Goal: Information Seeking & Learning: Learn about a topic

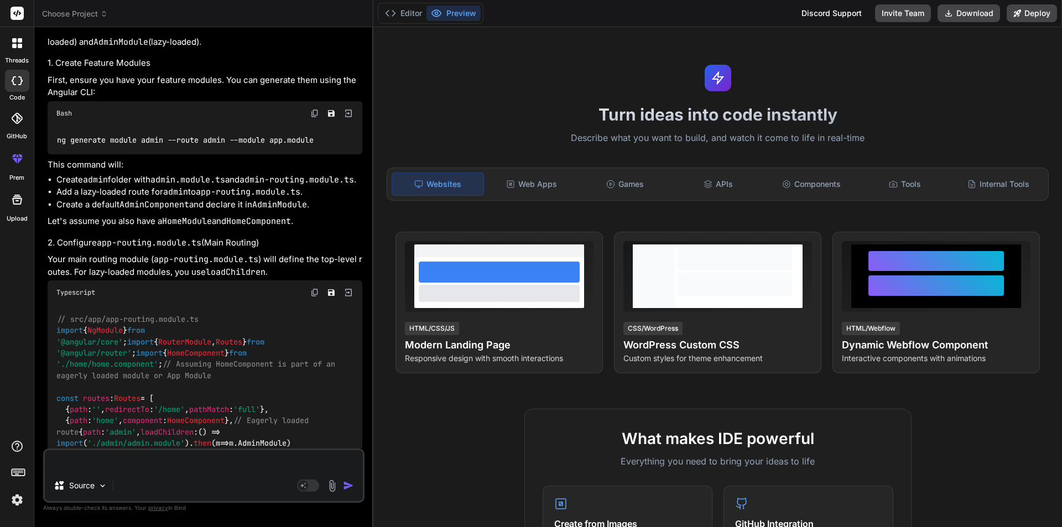
scroll to position [8517, 0]
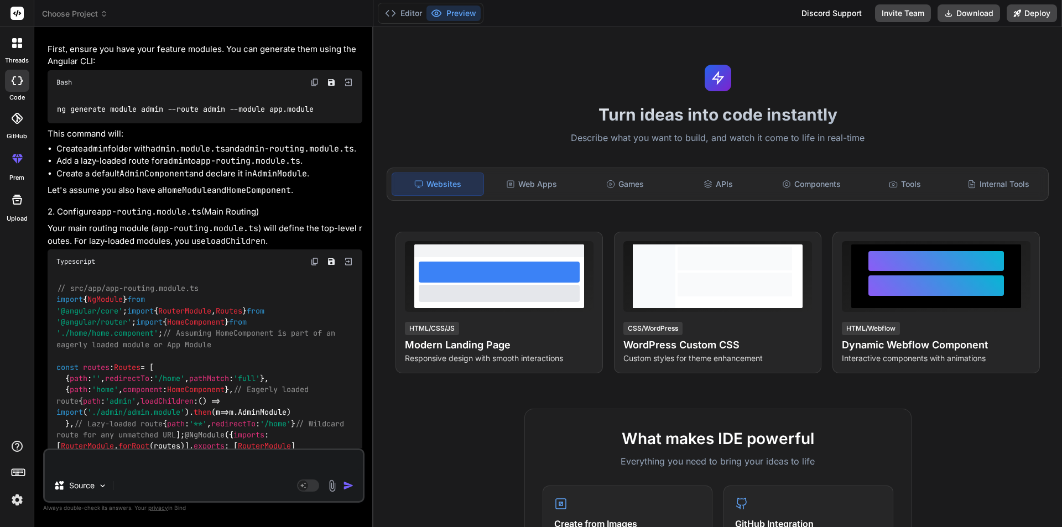
click at [216, 68] on p "First, ensure you have your feature modules. You can generate them using the An…" at bounding box center [205, 55] width 315 height 25
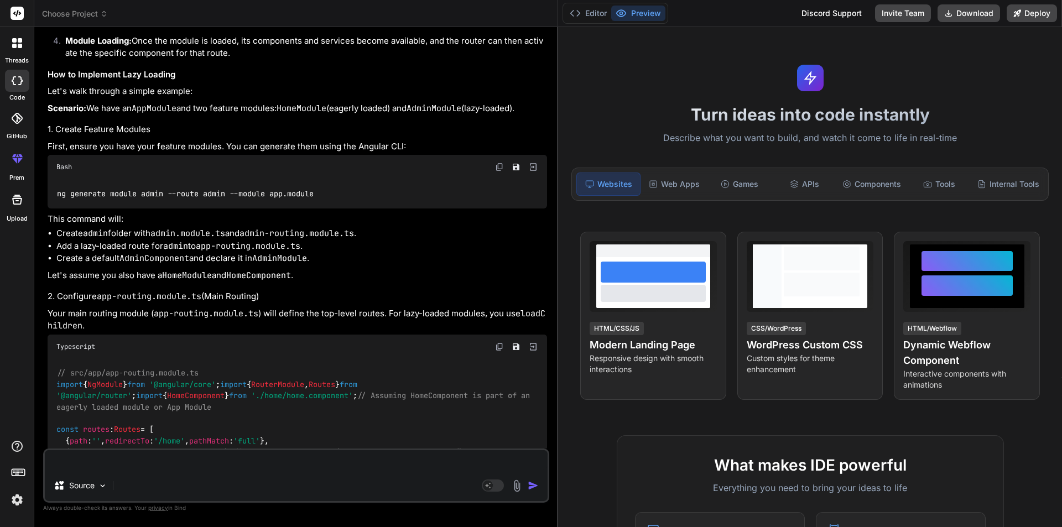
scroll to position [6209, 0]
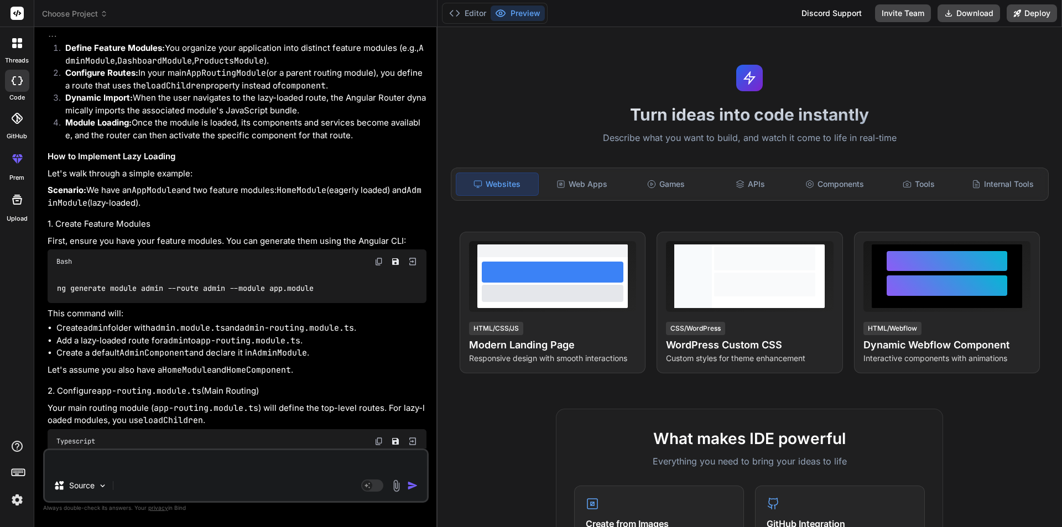
type textarea "x"
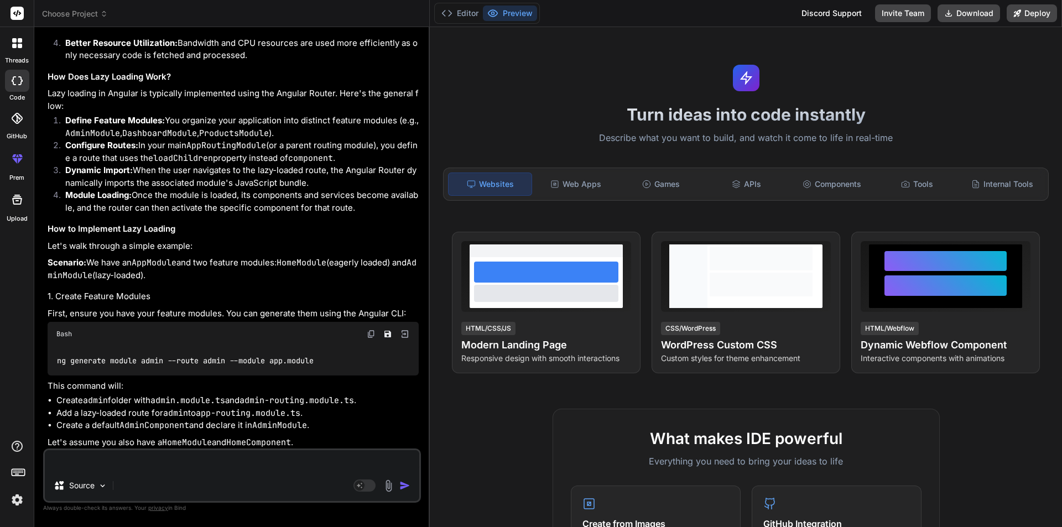
scroll to position [7376, 0]
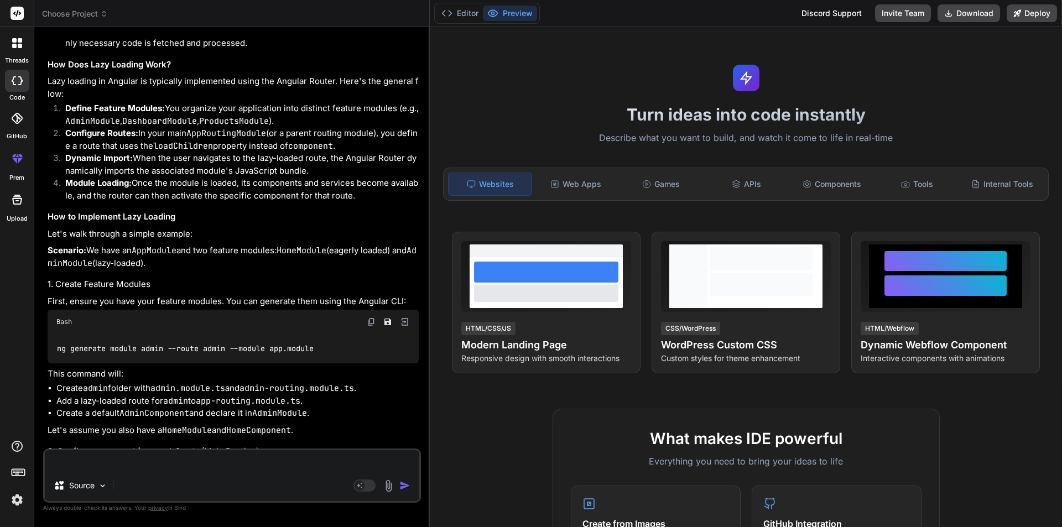
drag, startPoint x: 372, startPoint y: 147, endPoint x: 409, endPoint y: 173, distance: 44.5
click at [409, 173] on div "Bind AI Web Search Created with Pixso. Code Generator You Type safety - Catches…" at bounding box center [231, 277] width 395 height 500
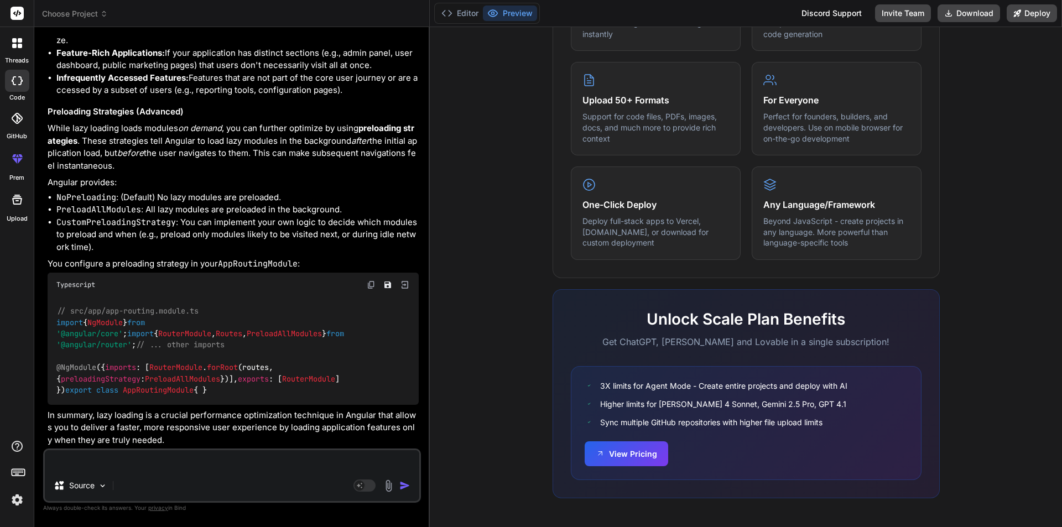
scroll to position [9327, 0]
click at [111, 462] on textarea at bounding box center [232, 460] width 374 height 20
type textarea "l"
type textarea "x"
type textarea "la"
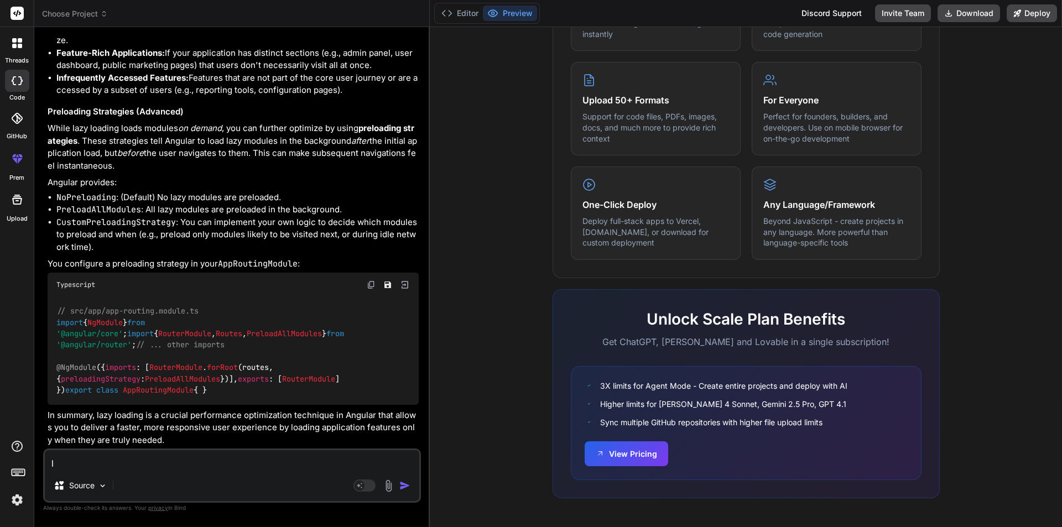
type textarea "x"
type textarea "laz"
type textarea "x"
type textarea "lazy"
type textarea "x"
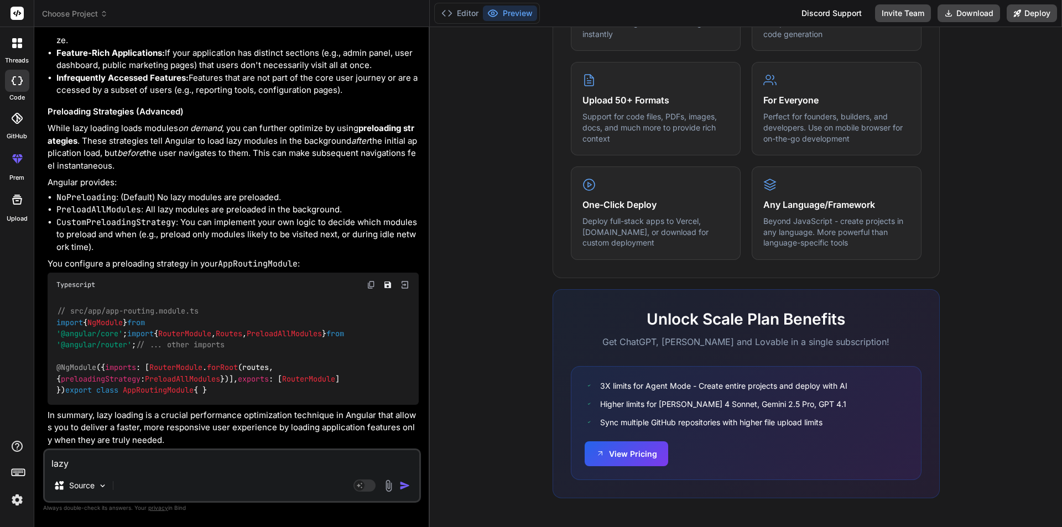
type textarea "lazy"
type textarea "x"
type textarea "lazy l"
type textarea "x"
type textarea "lazy lo"
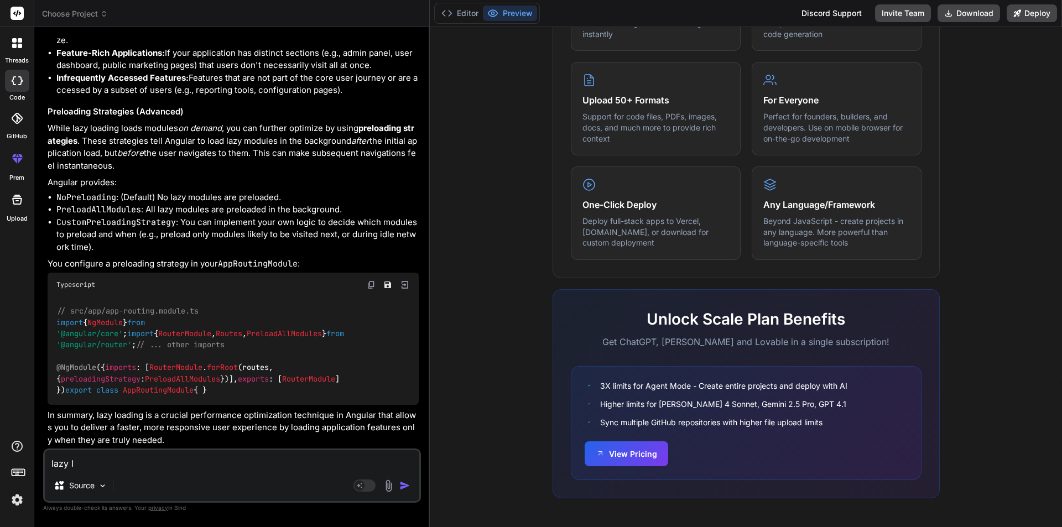
type textarea "x"
type textarea "lazy loa"
type textarea "x"
type textarea "lazy load"
type textarea "x"
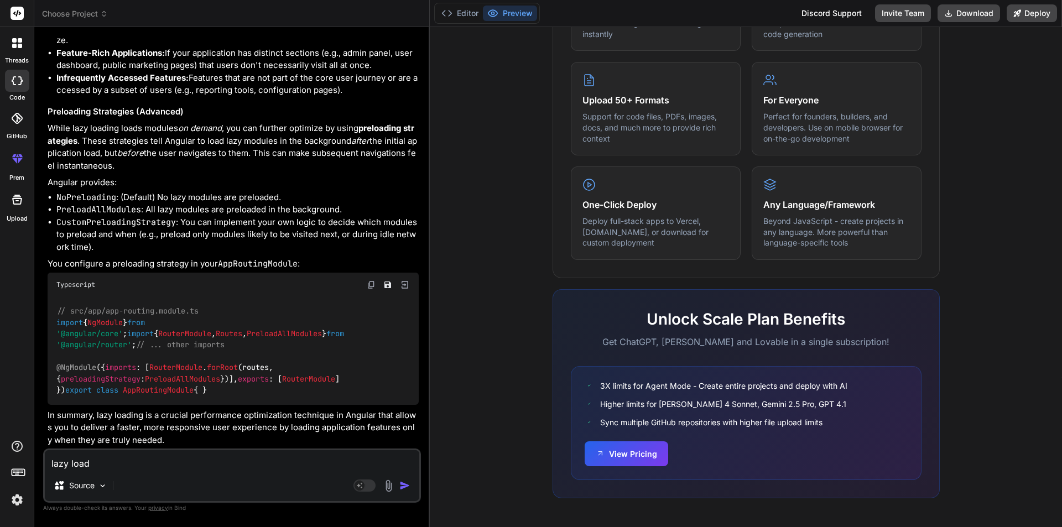
type textarea "lazy loadd"
type textarea "x"
type textarea "lazy load"
type textarea "x"
type textarea "lazy loadi"
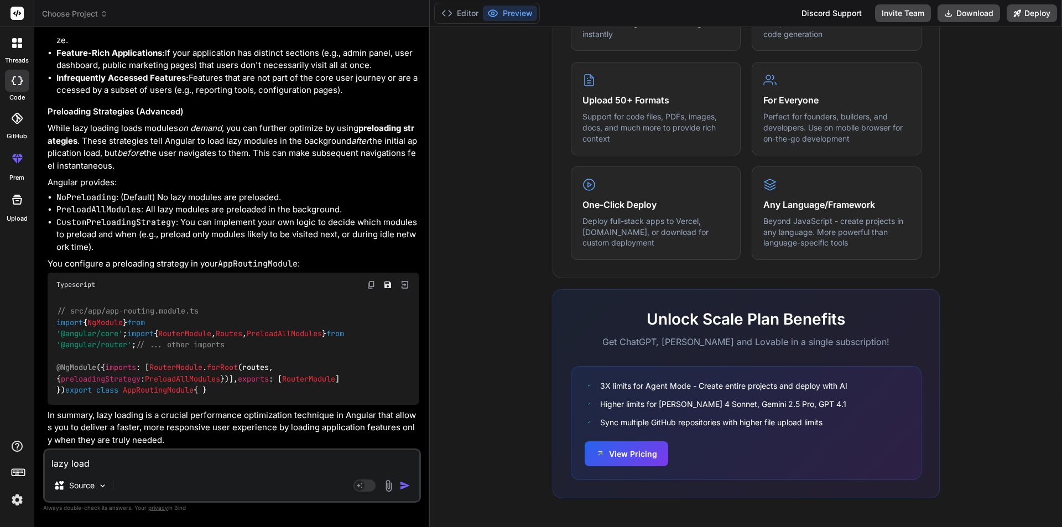
type textarea "x"
type textarea "lazy loadin"
type textarea "x"
type textarea "lazy loading"
type textarea "x"
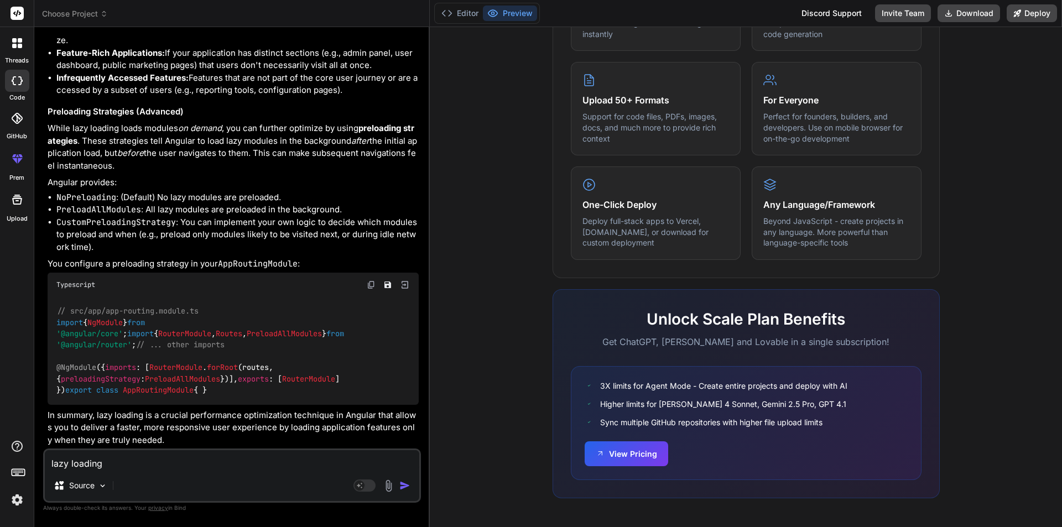
type textarea "lazy loading"
type textarea "x"
type textarea "lazy loading i"
type textarea "x"
type textarea "lazy loading in"
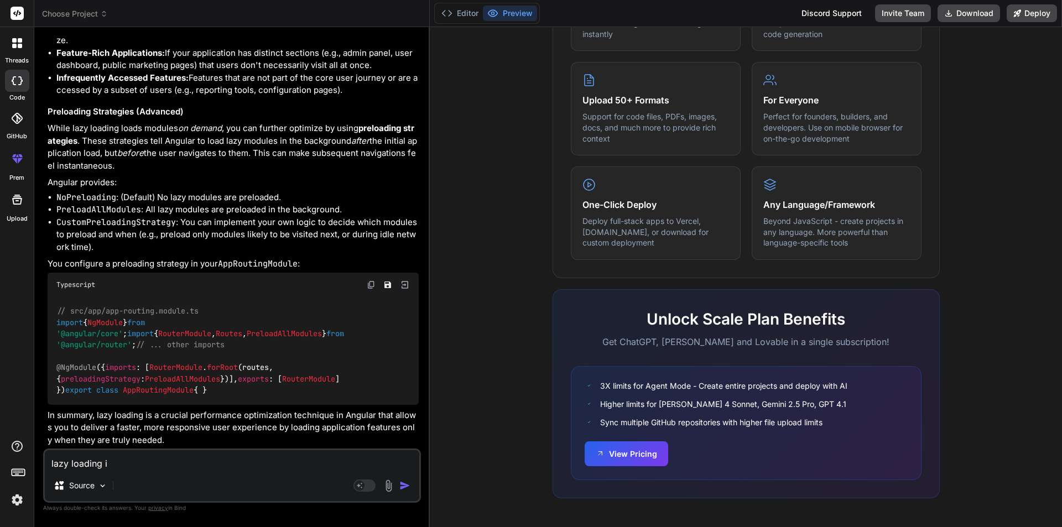
type textarea "x"
type textarea "lazy loading in"
type textarea "x"
type textarea "lazy loading in a"
type textarea "x"
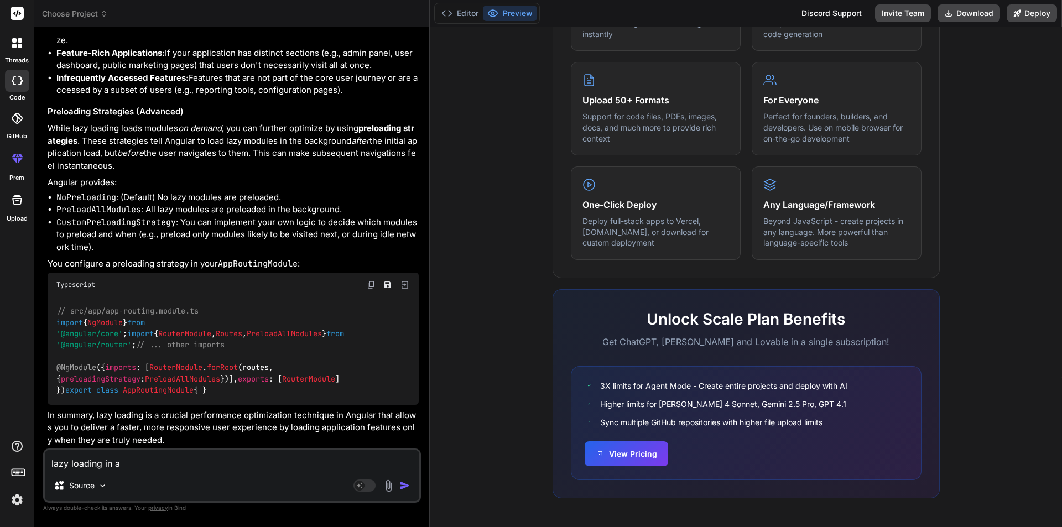
type textarea "lazy loading in an"
type textarea "x"
type textarea "lazy loading in ang"
type textarea "x"
type textarea "lazy loading in angu"
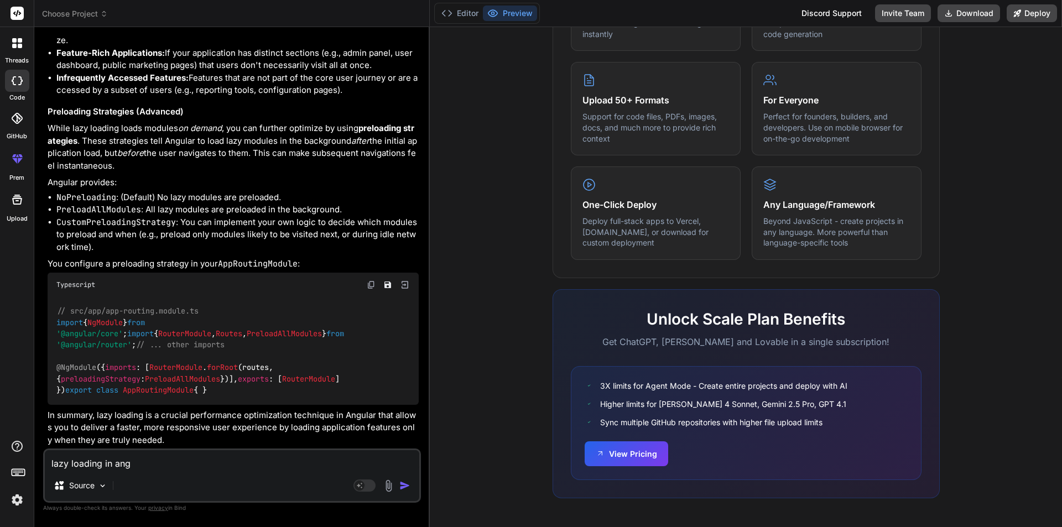
type textarea "x"
type textarea "lazy loading in [PERSON_NAME]"
type textarea "x"
type textarea "lazy loading in anguloa"
type textarea "x"
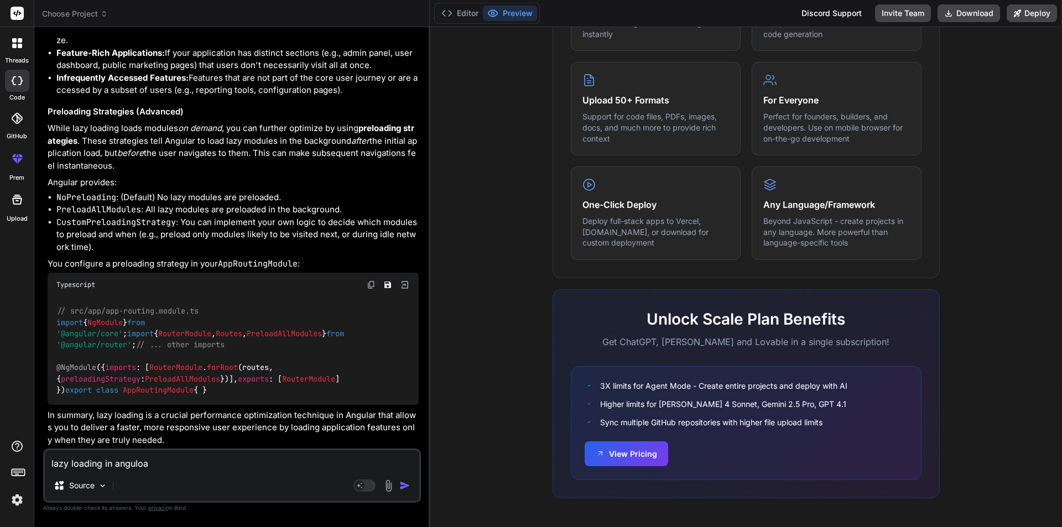
type textarea "lazy loading in [PERSON_NAME]"
type textarea "x"
type textarea "lazy loading in [GEOGRAPHIC_DATA]"
type textarea "x"
type textarea "lazy loading in angula"
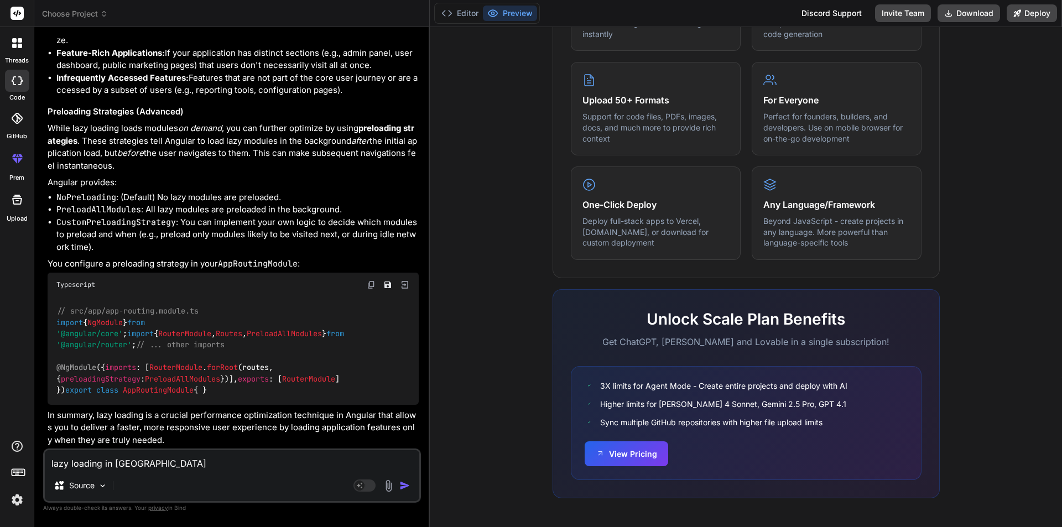
type textarea "x"
type textarea "lazy loading in angular"
type textarea "x"
type textarea "lazy loading in angular"
type textarea "x"
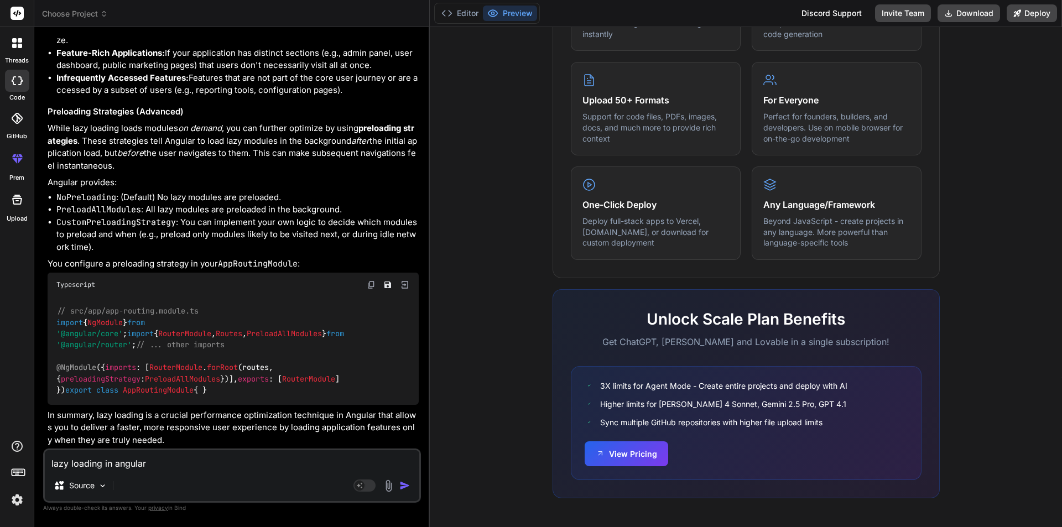
type textarea "lazy loading in angular 2"
type textarea "x"
type textarea "lazy loading in angular 20"
type textarea "x"
type textarea "lazy loading in angular 20"
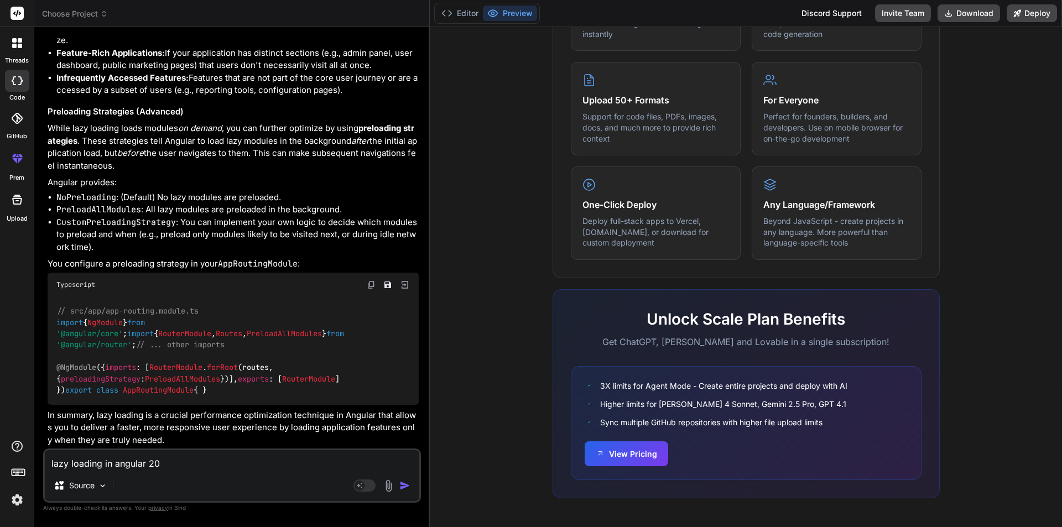
type textarea "x"
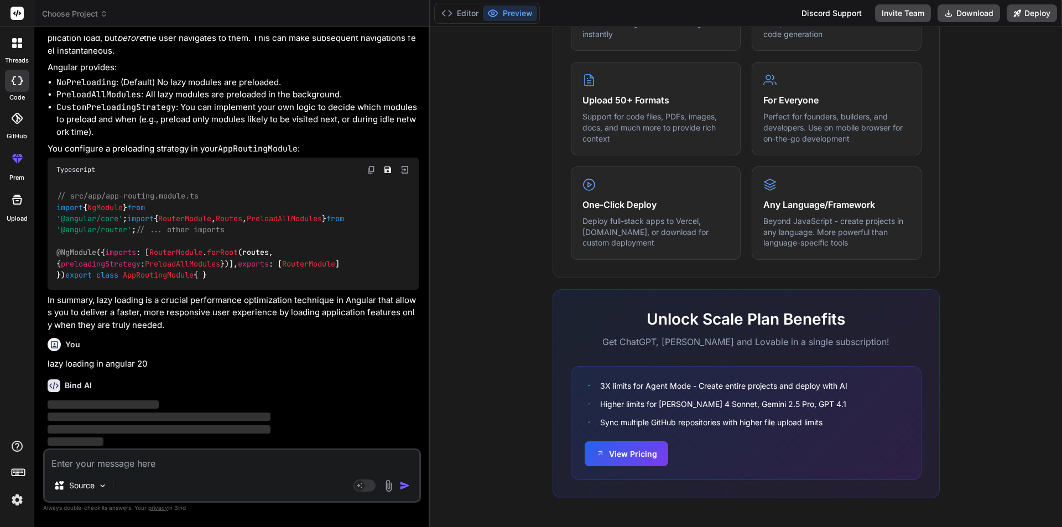
scroll to position [9442, 0]
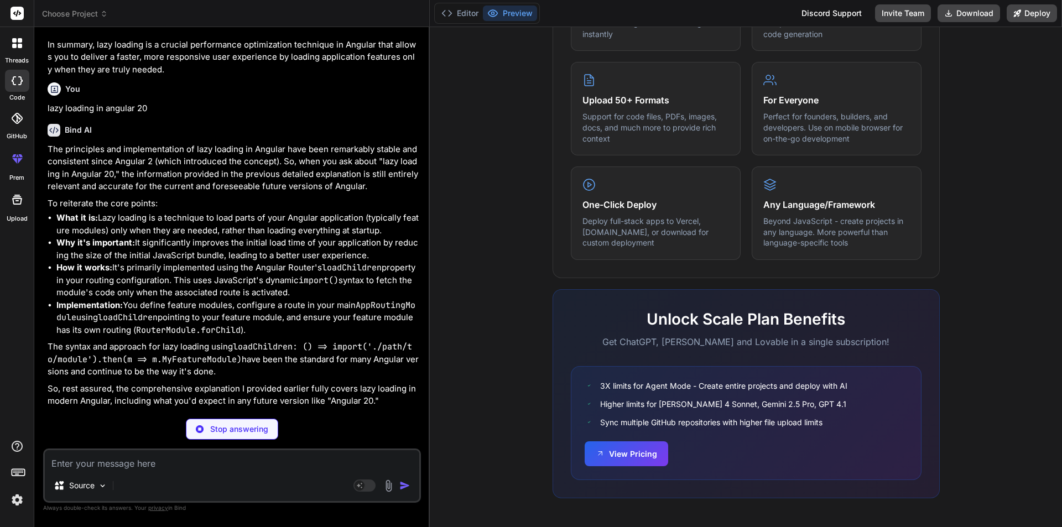
type textarea "x"
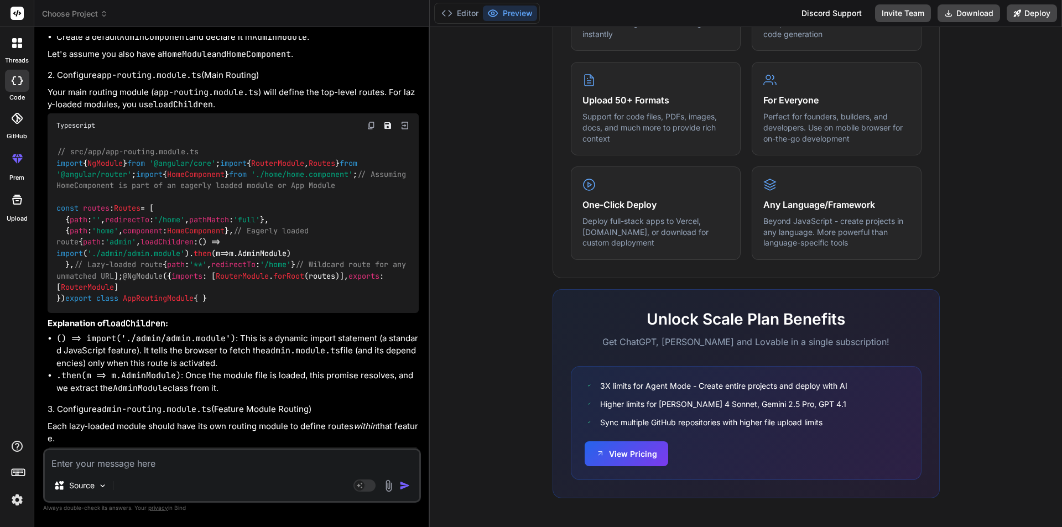
scroll to position [7723, 0]
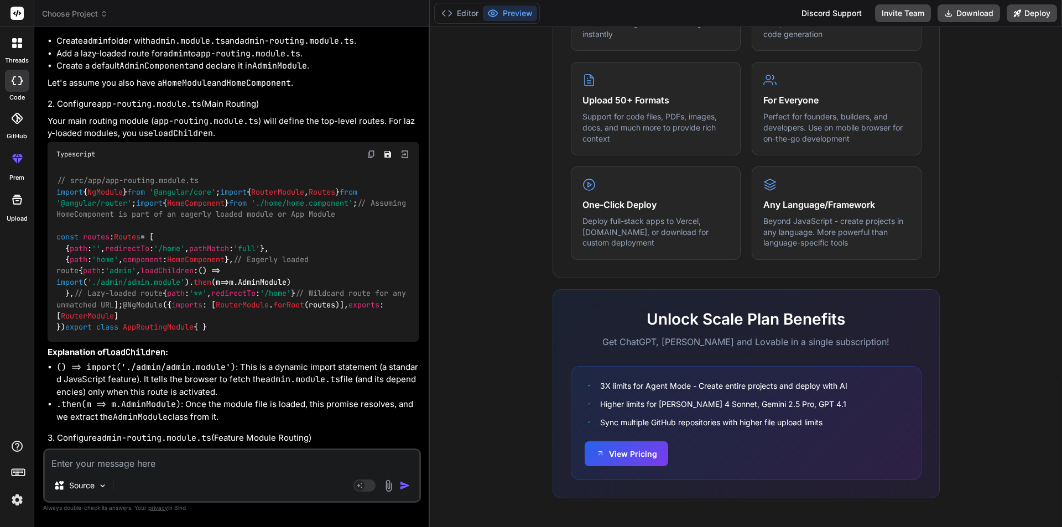
click at [323, 15] on div "ng generate module admin --route admin --module app.module" at bounding box center [233, 1] width 371 height 29
drag, startPoint x: 343, startPoint y: 271, endPoint x: 42, endPoint y: 275, distance: 301.4
click at [42, 275] on div "Bind AI Web Search Created with Pixso. Code Generator You Type safety - Catches…" at bounding box center [231, 276] width 395 height 499
copy code "ng generate module admin --route admin --module app.module"
click at [257, 140] on p "Your main routing module ( app-routing.module.ts ) will define the top-level ro…" at bounding box center [233, 127] width 371 height 25
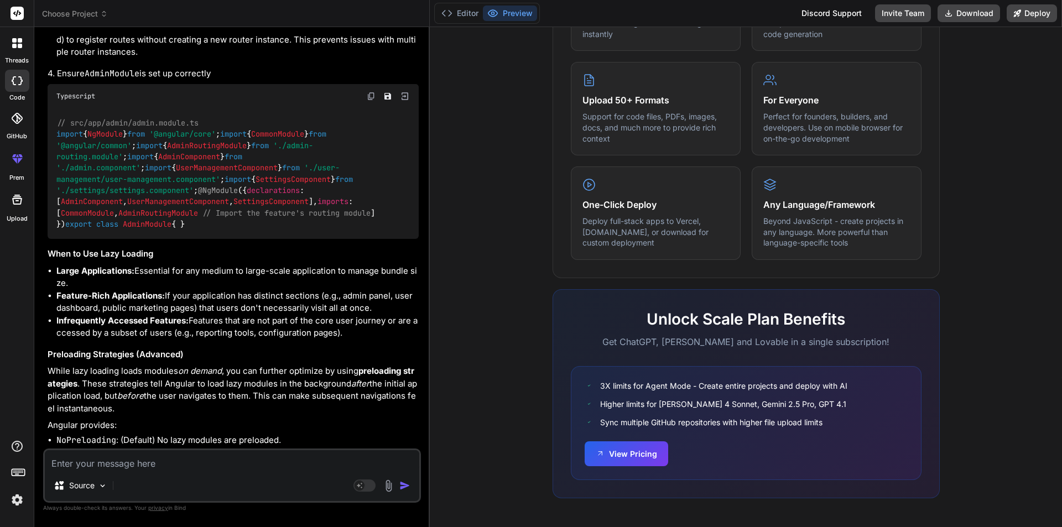
scroll to position [8774, 0]
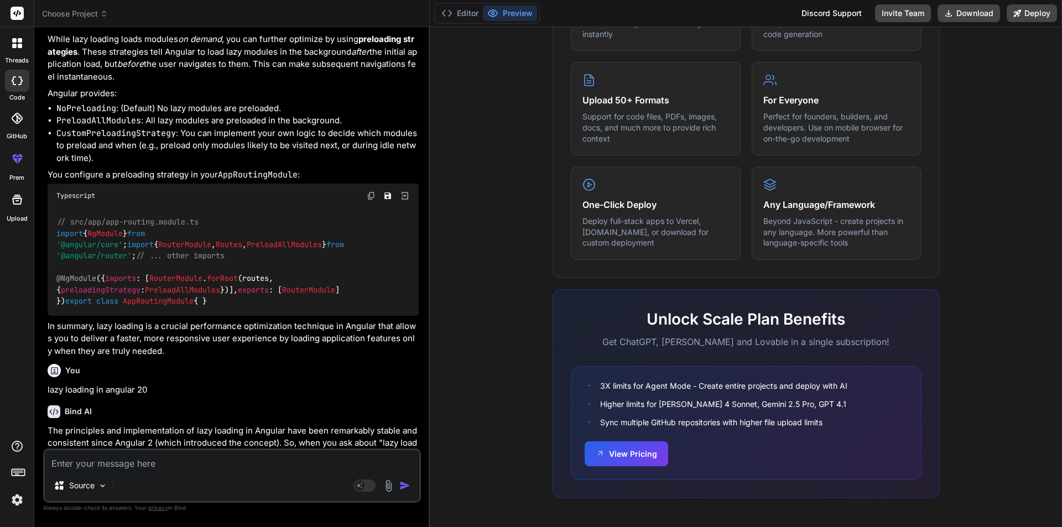
click at [121, 469] on textarea at bounding box center [232, 460] width 374 height 20
paste textarea "PS D:\AngularDummyProject> ng generate module admin --route admin --module app.…"
type textarea "PS D:\AngularDummyProject> ng generate module admin --route admin --module app.…"
type textarea "x"
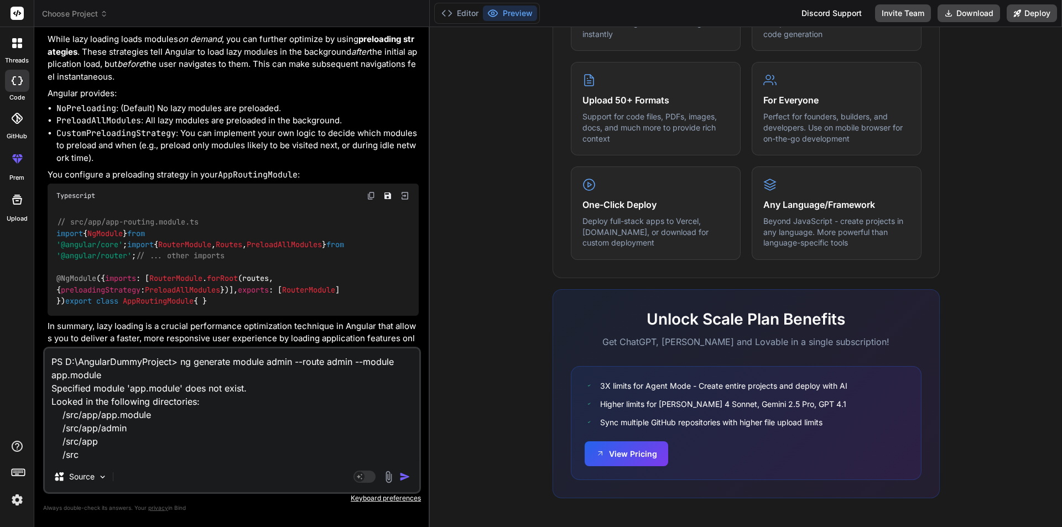
type textarea "PS D:\AngularDummyProject> ng generate module admin --route admin --module app.…"
type textarea "x"
type textarea "PS D:\AngularDummyProject> ng generate module admin --route admin --module app.…"
type textarea "x"
type textarea "PS D:\AngularDummyProject> ng generate module admin --route admin --module app.…"
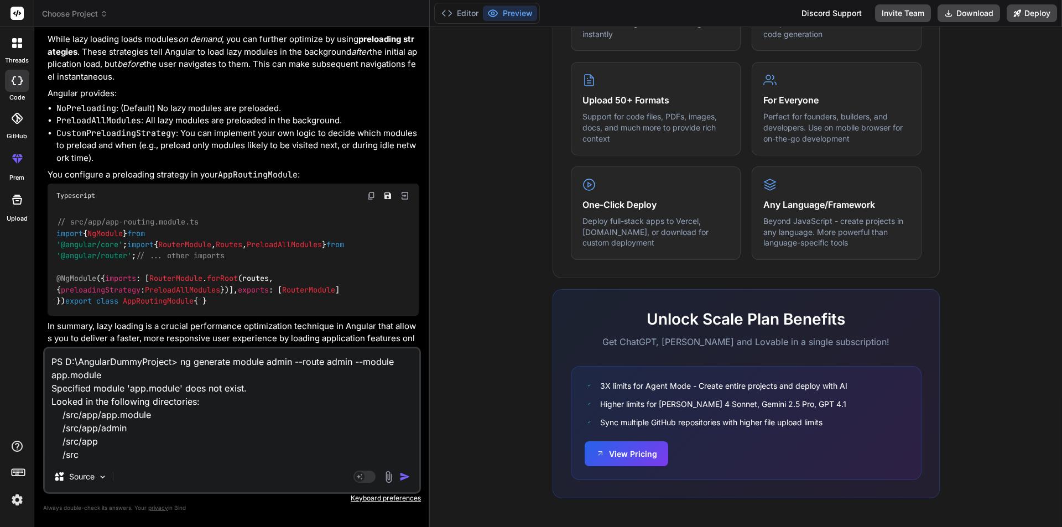
type textarea "x"
type textarea "PS D:\AngularDummyProject> ng generate module admin --route admin --module app.…"
type textarea "x"
type textarea "PS D:\AngularDummyProject> ng generate module admin --route admin --module app.…"
type textarea "x"
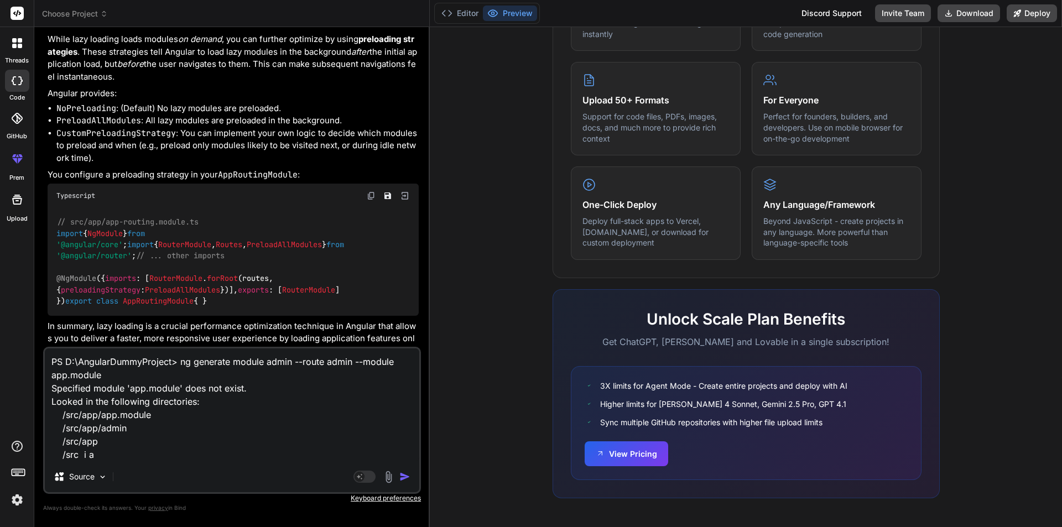
type textarea "PS D:\AngularDummyProject> ng generate module admin --route admin --module app.…"
type textarea "x"
type textarea "PS D:\AngularDummyProject> ng generate module admin --route admin --module app.…"
type textarea "x"
type textarea "PS D:\AngularDummyProject> ng generate module admin --route admin --module app.…"
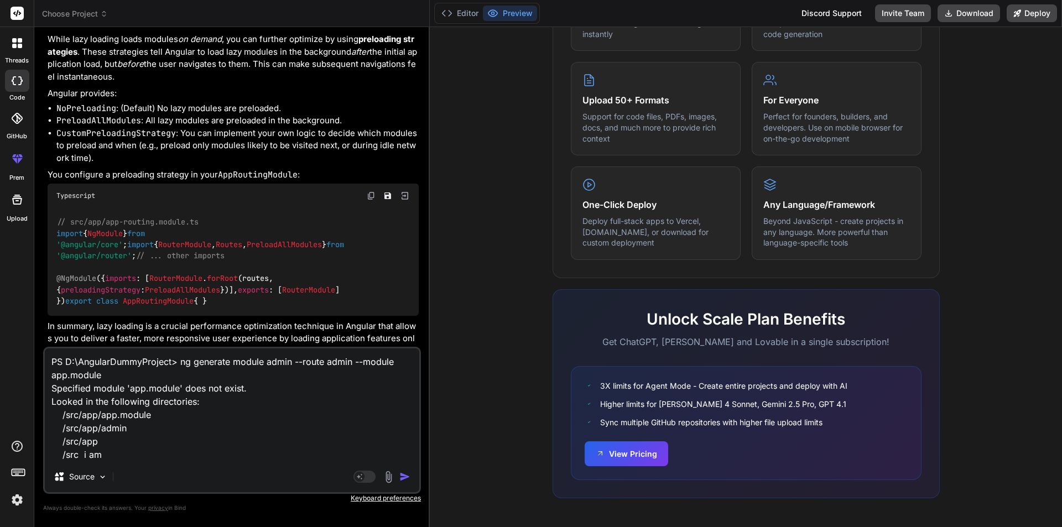
type textarea "x"
type textarea "PS D:\AngularDummyProject> ng generate module admin --route admin --module app.…"
type textarea "x"
type textarea "PS D:\AngularDummyProject> ng generate module admin --route admin --module app.…"
type textarea "x"
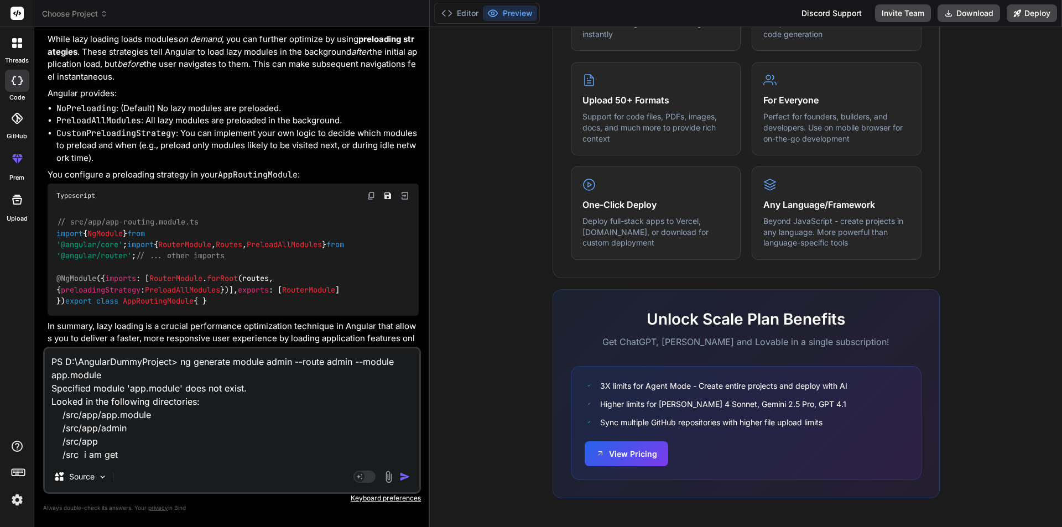
type textarea "PS D:\AngularDummyProject> ng generate module admin --route admin --module app.…"
type textarea "x"
type textarea "PS D:\AngularDummyProject> ng generate module admin --route admin --module app.…"
type textarea "x"
type textarea "PS D:\AngularDummyProject> ng generate module admin --route admin --module app.…"
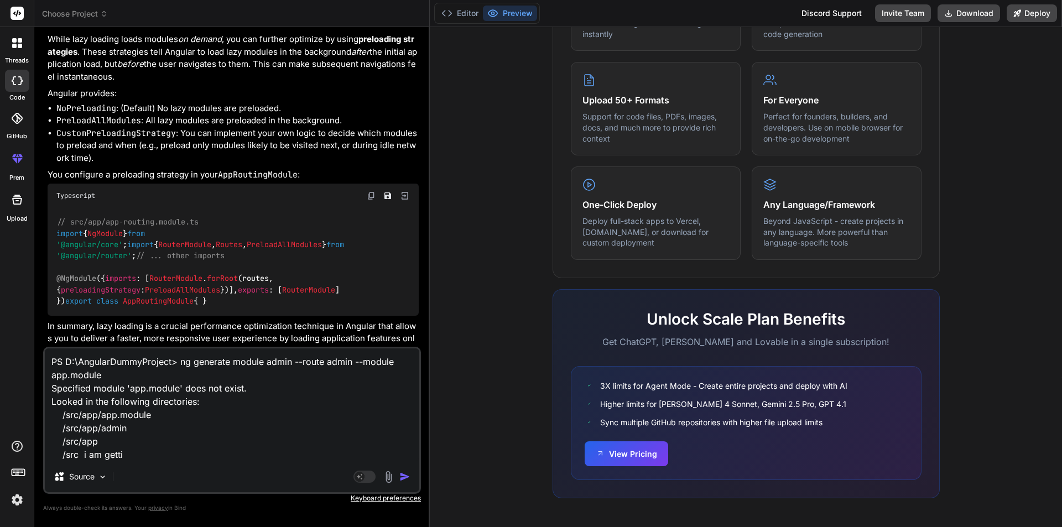
type textarea "x"
type textarea "PS D:\AngularDummyProject> ng generate module admin --route admin --module app.…"
type textarea "x"
type textarea "PS D:\AngularDummyProject> ng generate module admin --route admin --module app.…"
type textarea "x"
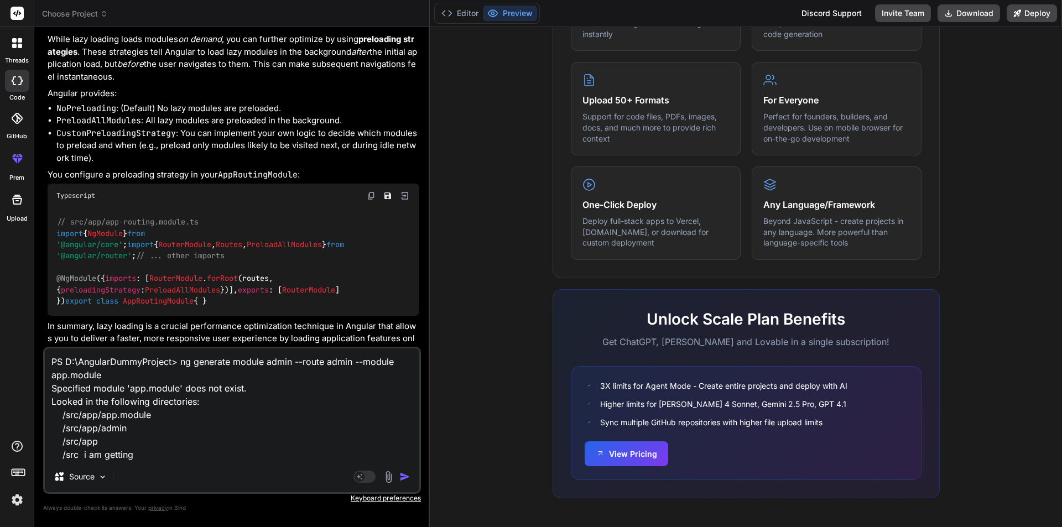
type textarea "PS D:\AngularDummyProject> ng generate module admin --route admin --module app.…"
type textarea "x"
type textarea "PS D:\AngularDummyProject> ng generate module admin --route admin --module app.…"
type textarea "x"
type textarea "PS D:\AngularDummyProject> ng generate module admin --route admin --module app.…"
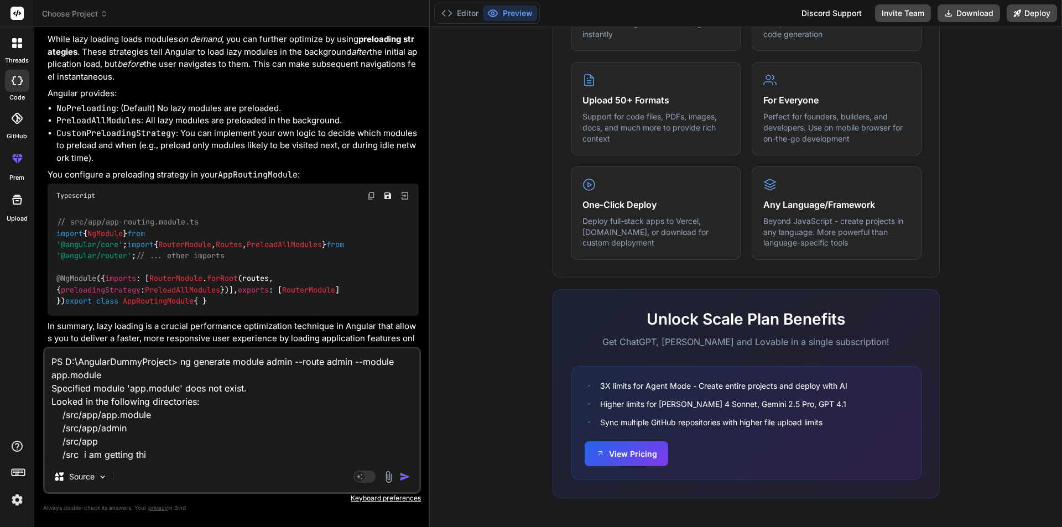
type textarea "x"
type textarea "PS D:\AngularDummyProject> ng generate module admin --route admin --module app.…"
type textarea "x"
type textarea "PS D:\AngularDummyProject> ng generate module admin --route admin --module app.…"
type textarea "x"
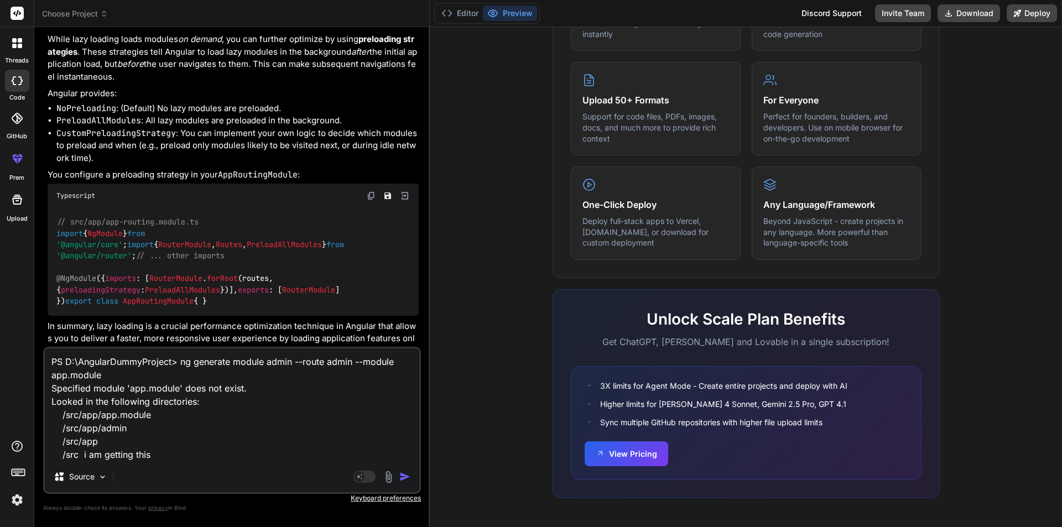
type textarea "PS D:\AngularDummyProject> ng generate module admin --route admin --module app.…"
type textarea "x"
type textarea "PS D:\AngularDummyProject> ng generate module admin --route admin --module app.…"
type textarea "x"
type textarea "PS D:\AngularDummyProject> ng generate module admin --route admin --module app.…"
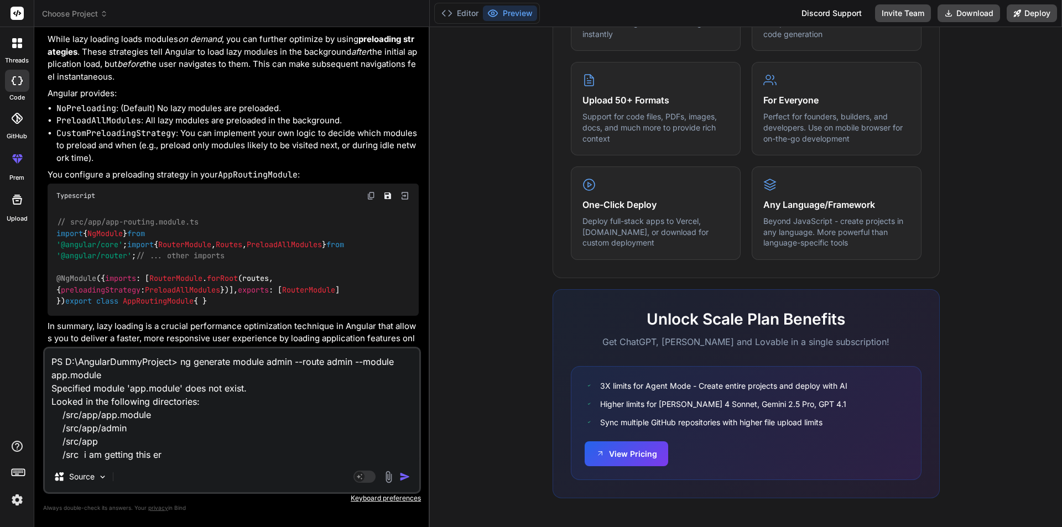
type textarea "x"
type textarea "PS D:\AngularDummyProject> ng generate module admin --route admin --module app.…"
type textarea "x"
type textarea "PS D:\AngularDummyProject> ng generate module admin --route admin --module app.…"
type textarea "x"
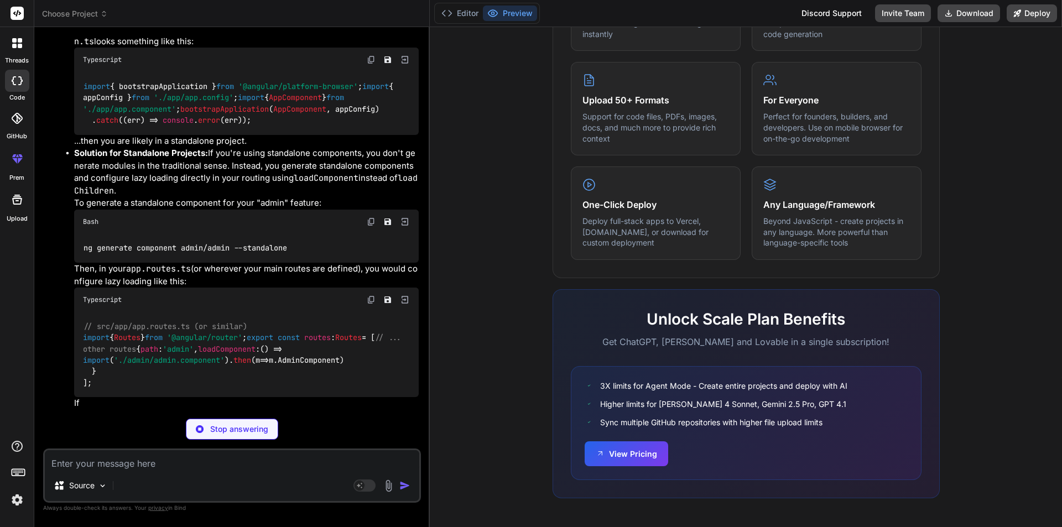
scroll to position [9964, 0]
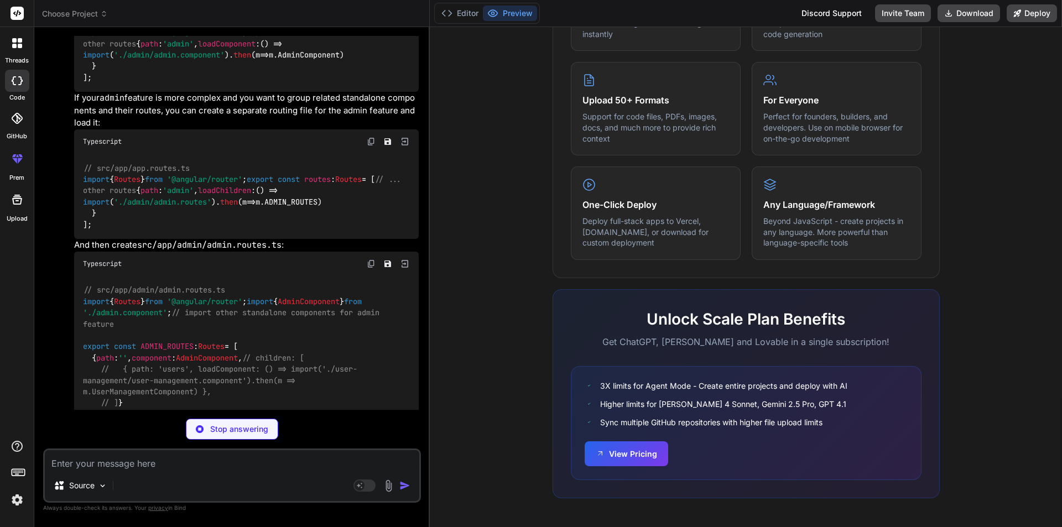
type textarea "x"
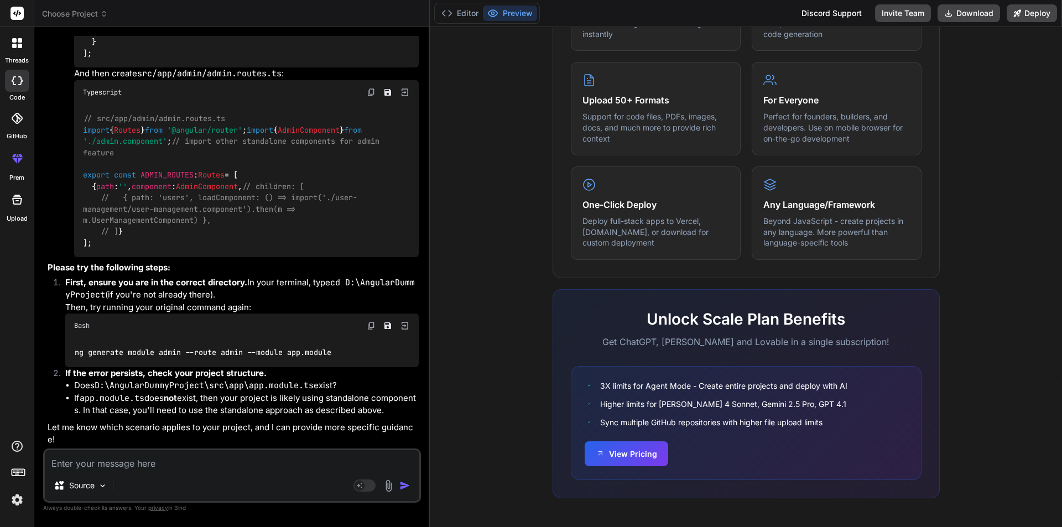
scroll to position [10296, 0]
click at [152, 462] on textarea at bounding box center [232, 460] width 374 height 20
type textarea "l"
type textarea "x"
type textarea "la"
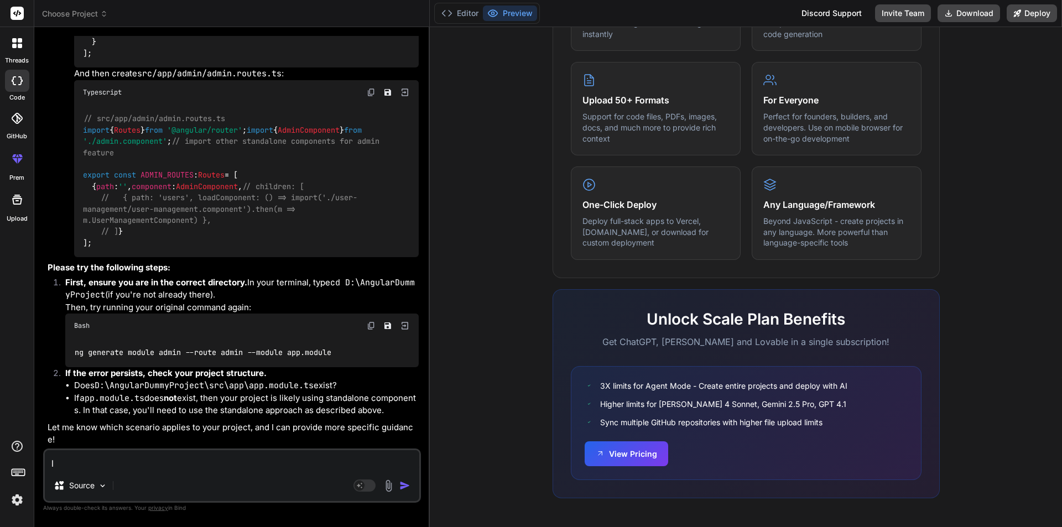
type textarea "x"
type textarea "laz"
type textarea "x"
type textarea "lazy"
type textarea "x"
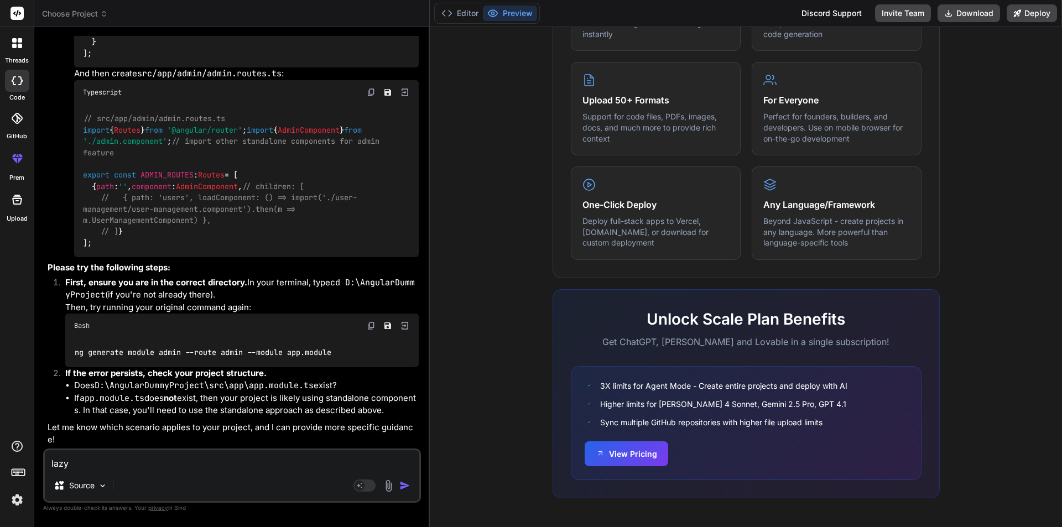
type textarea "lazy"
type textarea "x"
type textarea "lazy l"
type textarea "x"
type textarea "lazy lo"
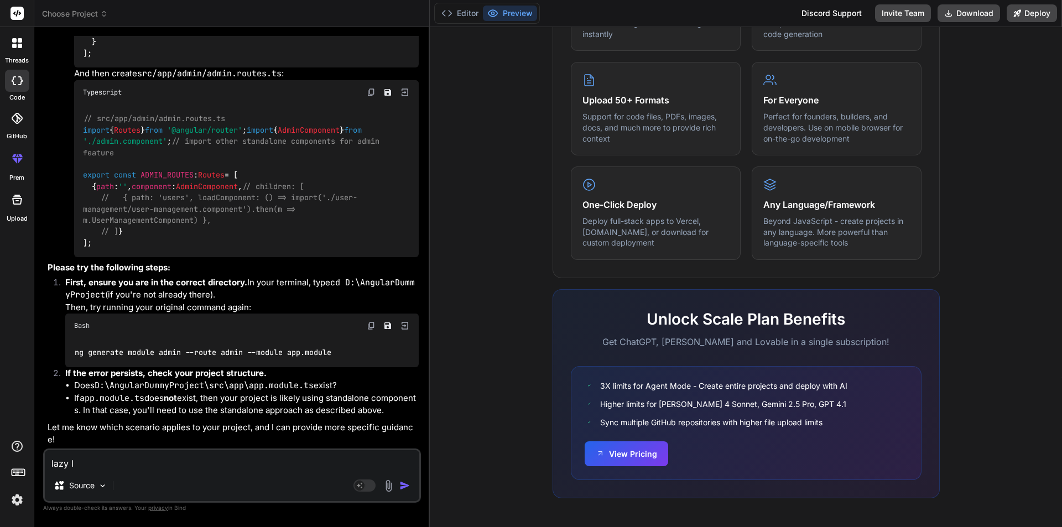
type textarea "x"
type textarea "lazy loa"
type textarea "x"
type textarea "lazy load"
type textarea "x"
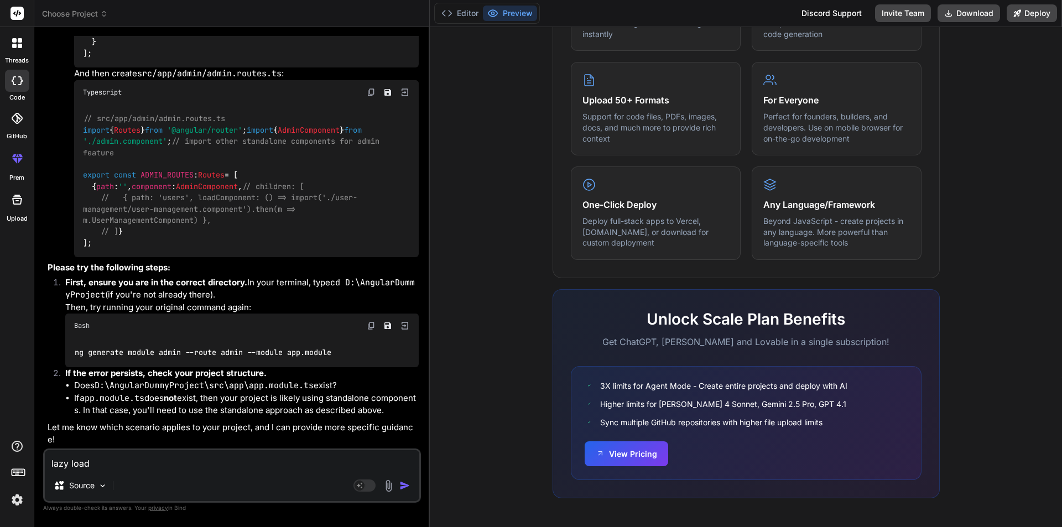
type textarea "lazy loadu"
type textarea "x"
type textarea "lazy load"
type textarea "x"
type textarea "lazy loadi"
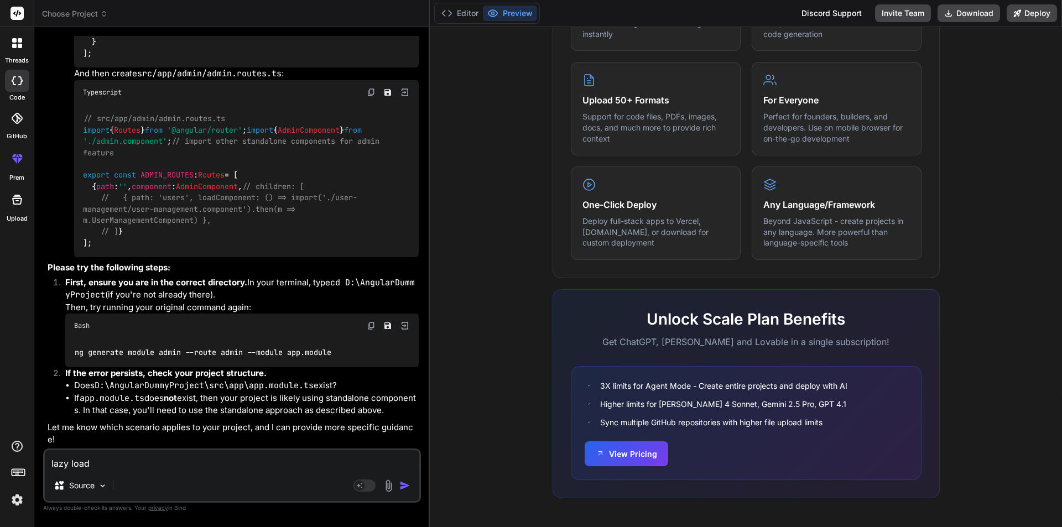
type textarea "x"
type textarea "lazy loadin"
type textarea "x"
type textarea "lazy loading"
type textarea "x"
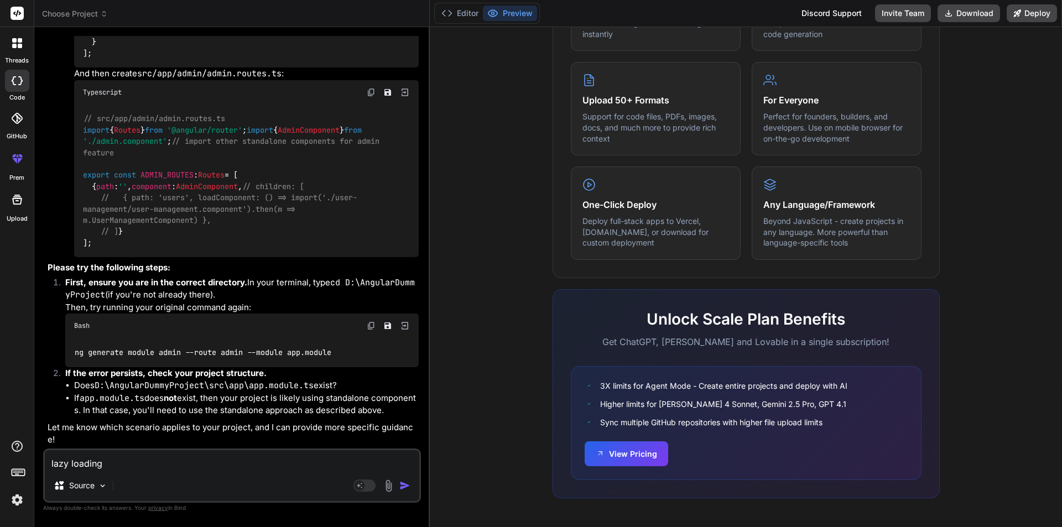
type textarea "lazy loading"
type textarea "x"
type textarea "lazy loading i"
type textarea "x"
type textarea "lazy loading in"
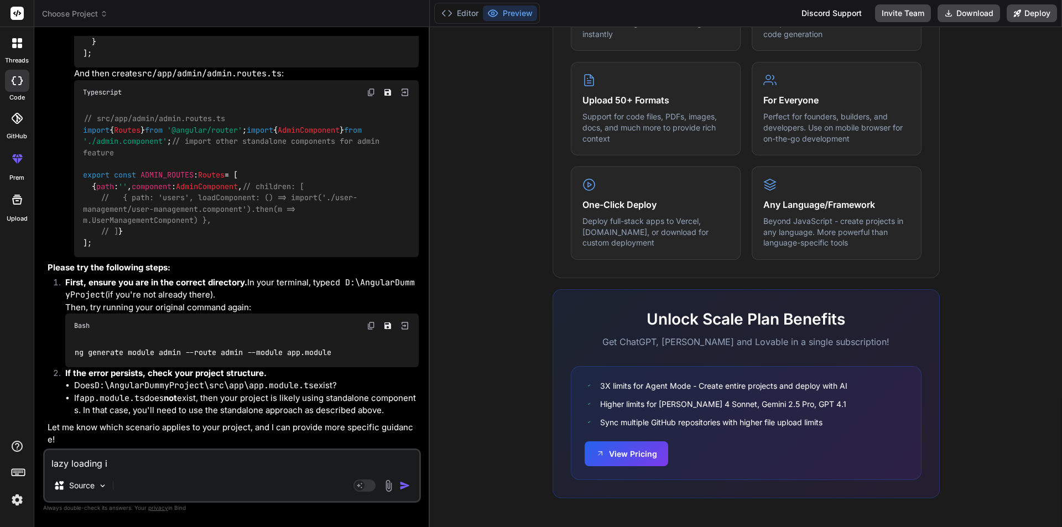
type textarea "x"
type textarea "lazy loading in"
type textarea "x"
type textarea "lazy loading in a"
type textarea "x"
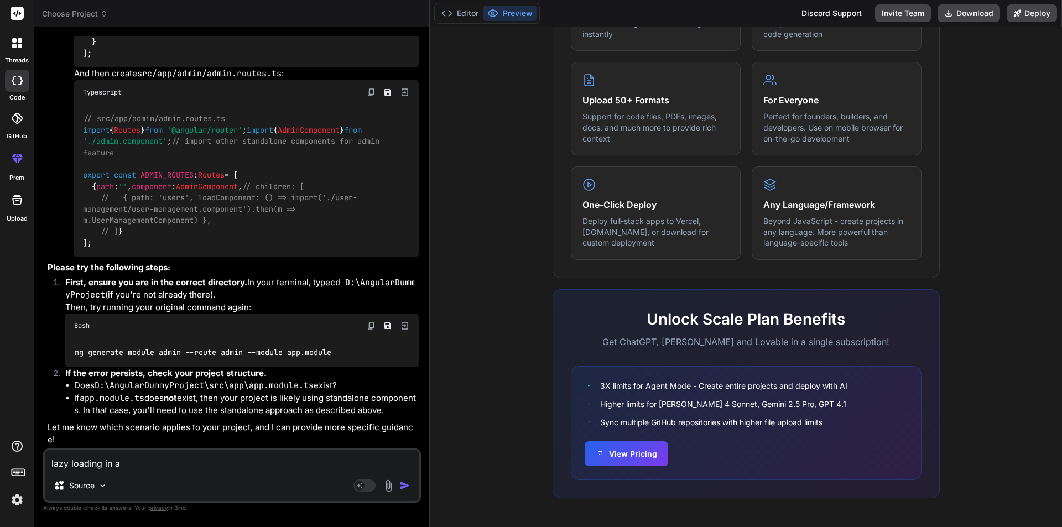
type textarea "lazy loading in an"
type textarea "x"
type textarea "lazy loading in ang"
type textarea "x"
type textarea "lazy loading in angu"
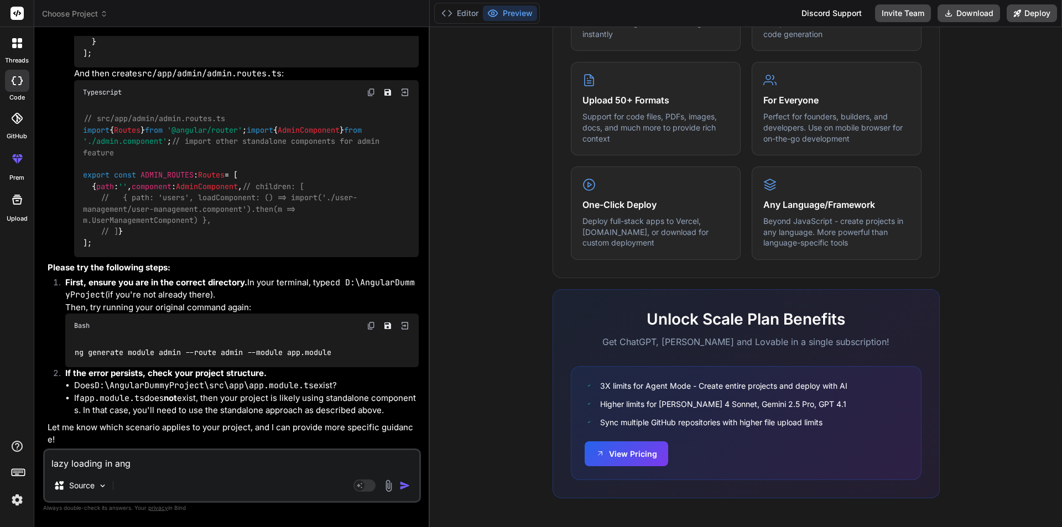
type textarea "x"
type textarea "lazy loading in [GEOGRAPHIC_DATA]"
type textarea "x"
type textarea "lazy loading in angula"
type textarea "x"
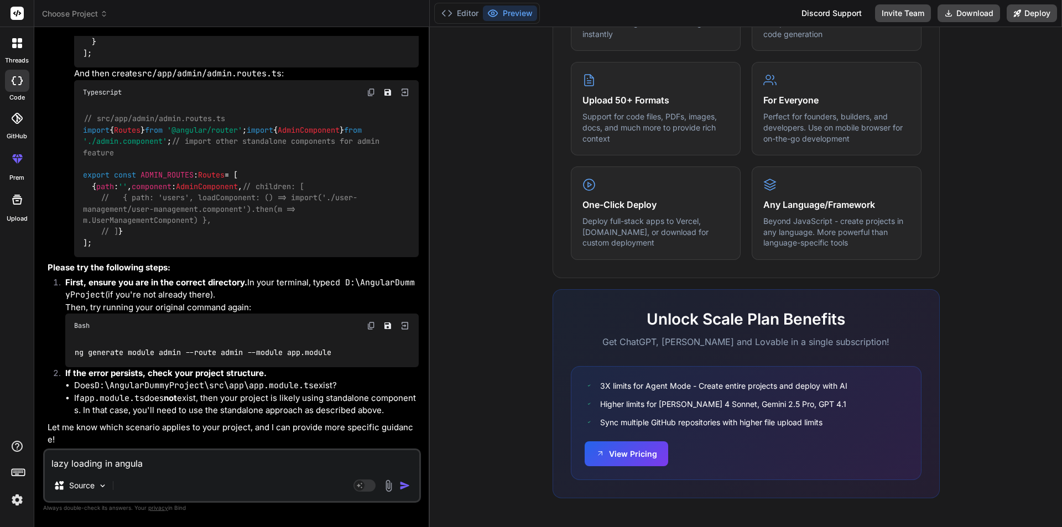
type textarea "lazy loading in angular"
type textarea "x"
type textarea "lazy loading in angular"
type textarea "x"
type textarea "lazy loading in angular 2"
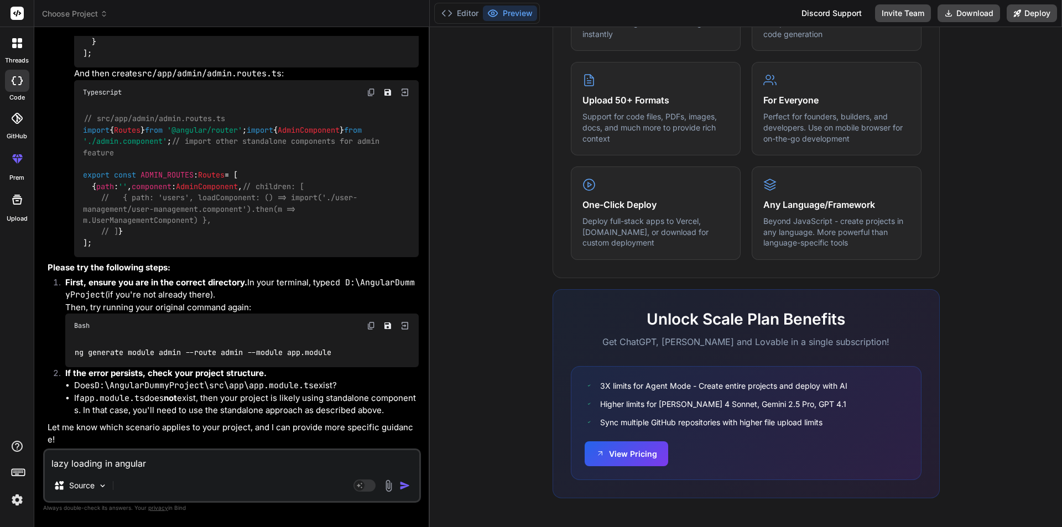
type textarea "x"
type textarea "lazy loading in angular 20"
type textarea "x"
type textarea "lazy loading in angular 20"
type textarea "x"
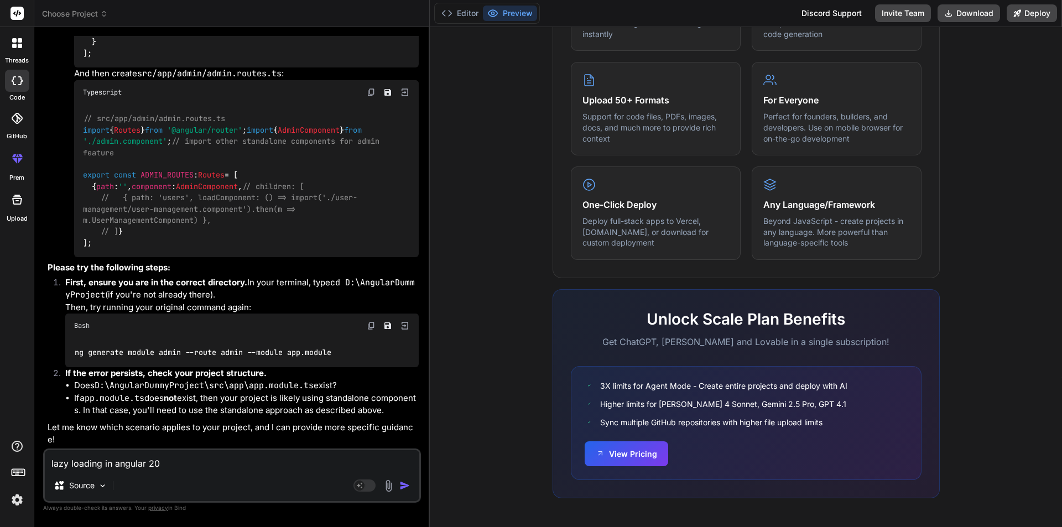
type textarea "lazy loading in angular 20 h"
type textarea "x"
type textarea "lazy loading in angular 20 ho"
type textarea "x"
type textarea "lazy loading in angular 20 how"
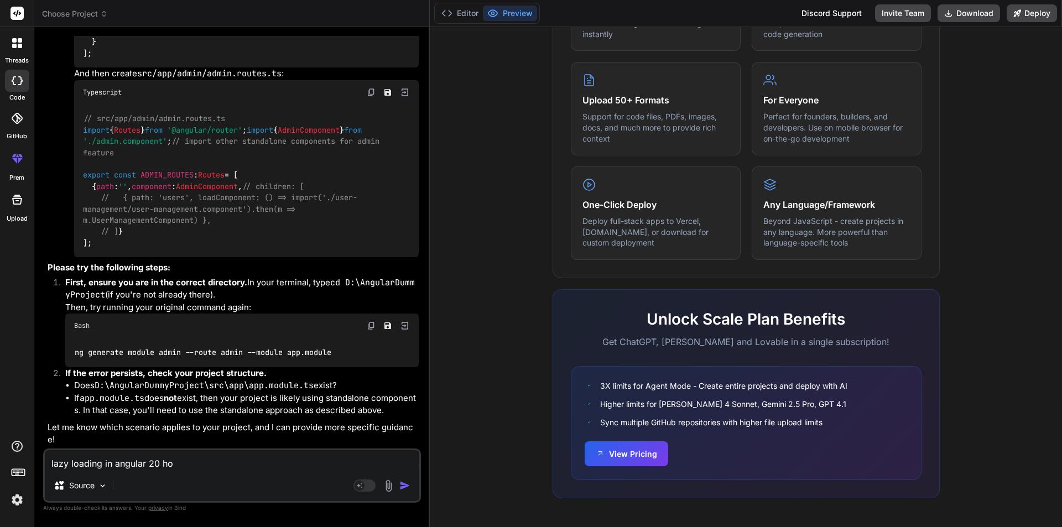
type textarea "x"
type textarea "lazy loading in angular 20 how"
type textarea "x"
type textarea "lazy loading in angular 20 how t"
type textarea "x"
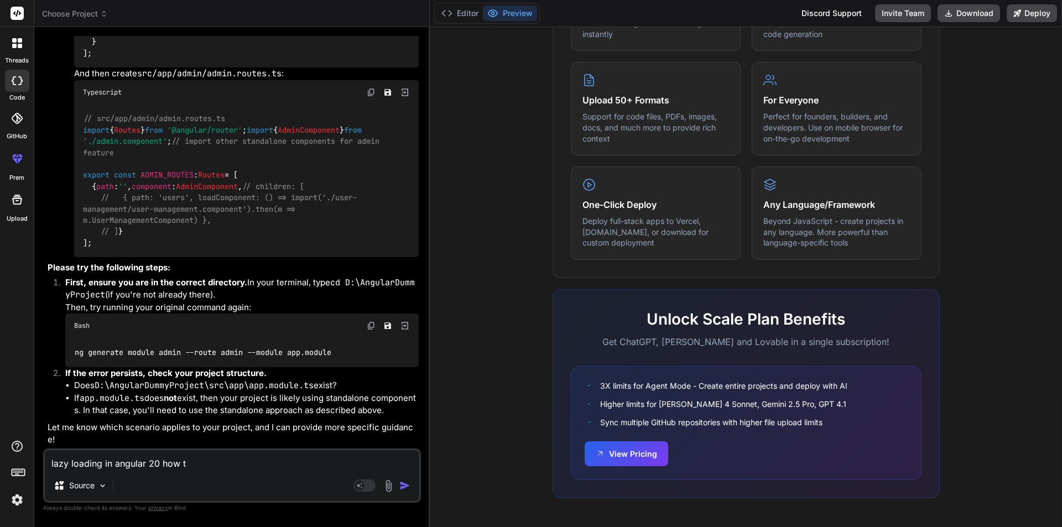
type textarea "lazy loading in angular 20 how to"
type textarea "x"
type textarea "lazy loading in angular 20 how to"
type textarea "x"
type textarea "lazy loading in angular 20 how to d"
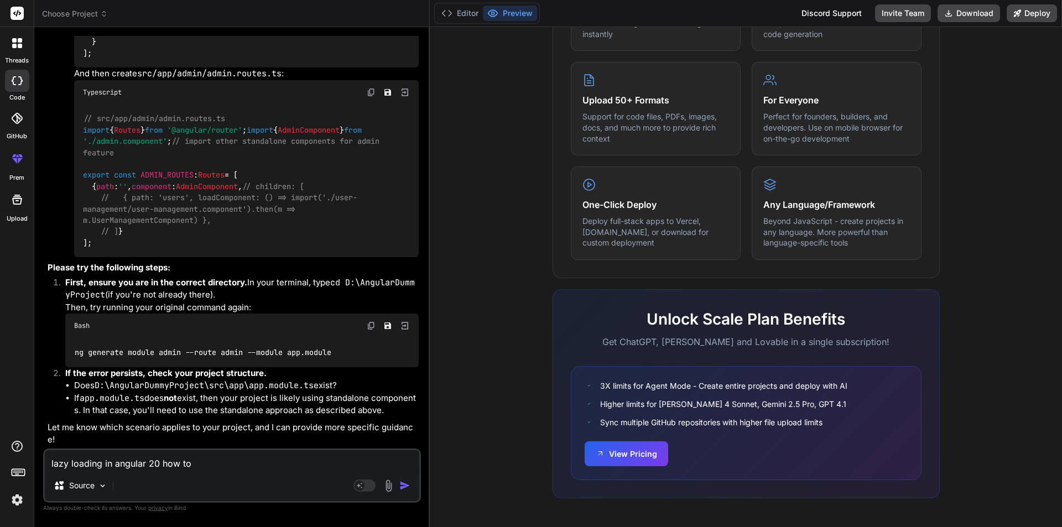
type textarea "x"
type textarea "lazy loading in angular 20 how to do"
type textarea "x"
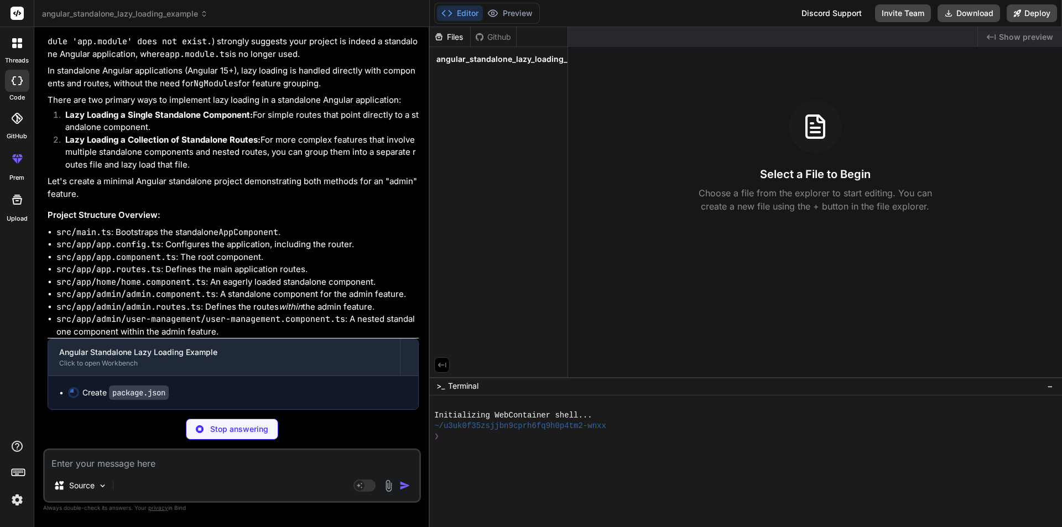
scroll to position [11448, 0]
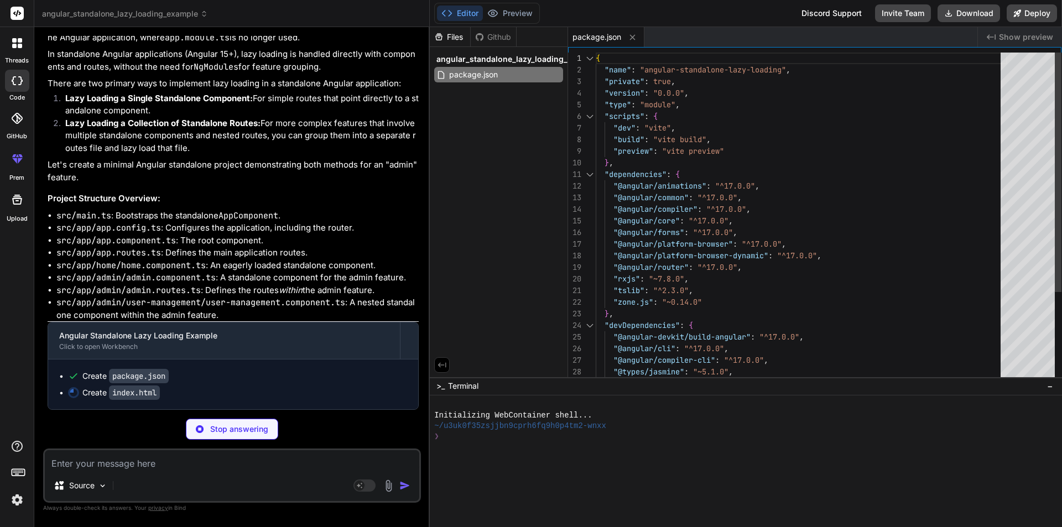
type textarea "x"
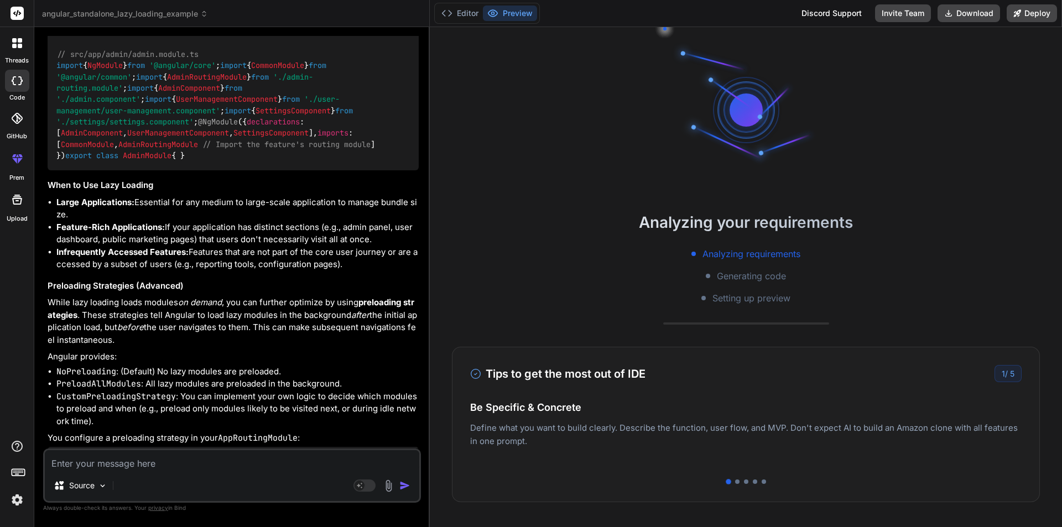
scroll to position [8535, 0]
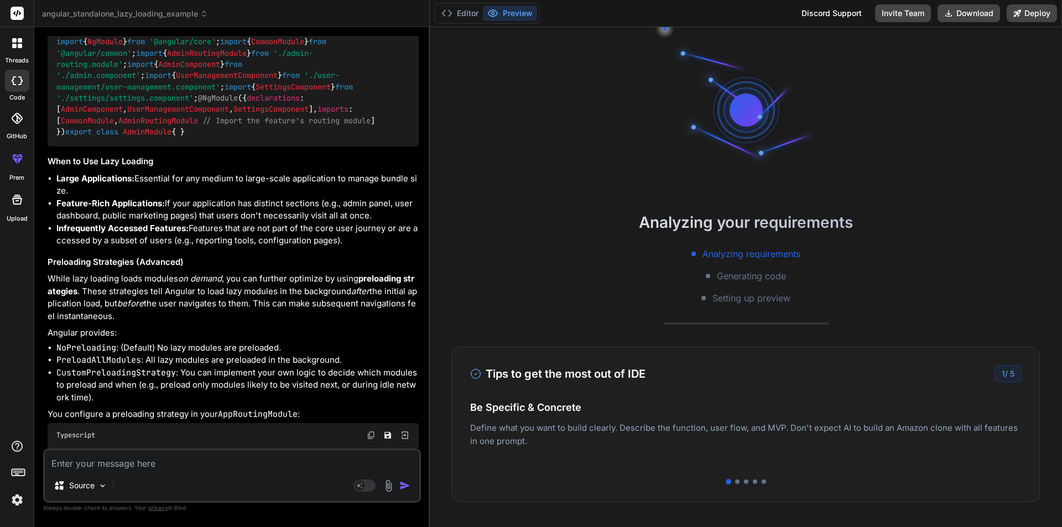
click at [93, 465] on textarea at bounding box center [232, 460] width 374 height 20
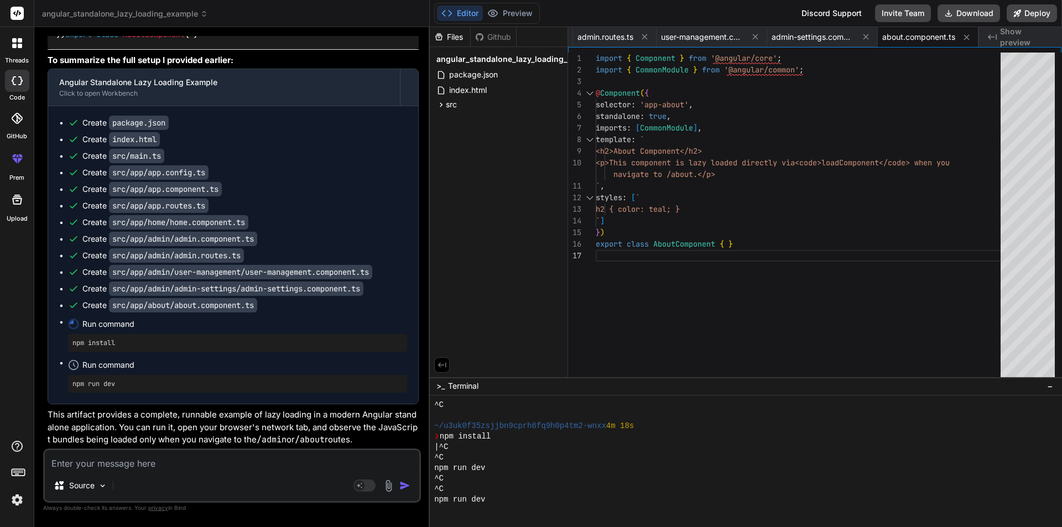
scroll to position [95, 0]
